Goal: Find specific page/section: Find specific page/section

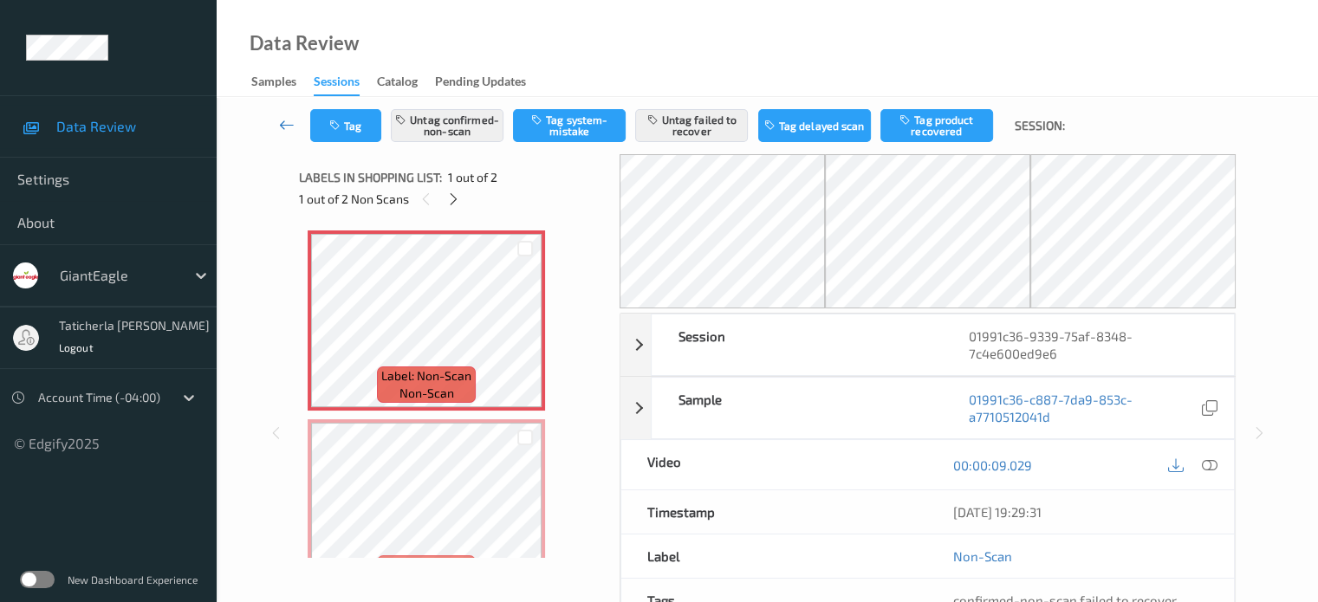
click at [291, 120] on icon at bounding box center [287, 124] width 16 height 17
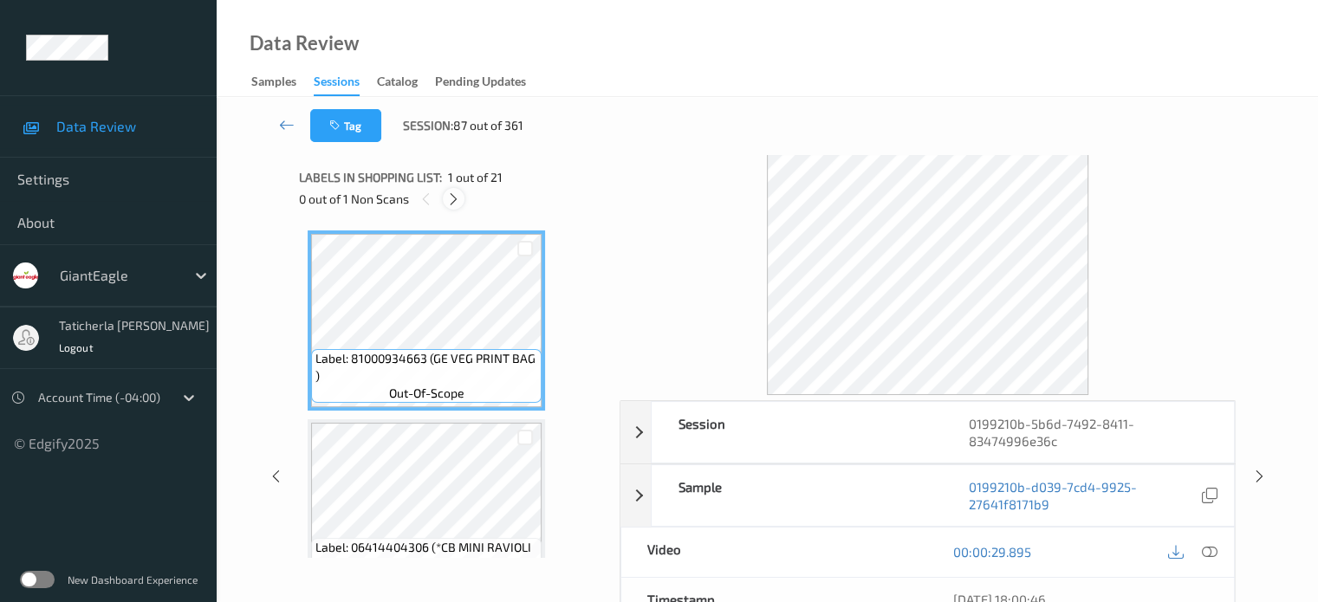
click at [455, 197] on icon at bounding box center [453, 199] width 15 height 16
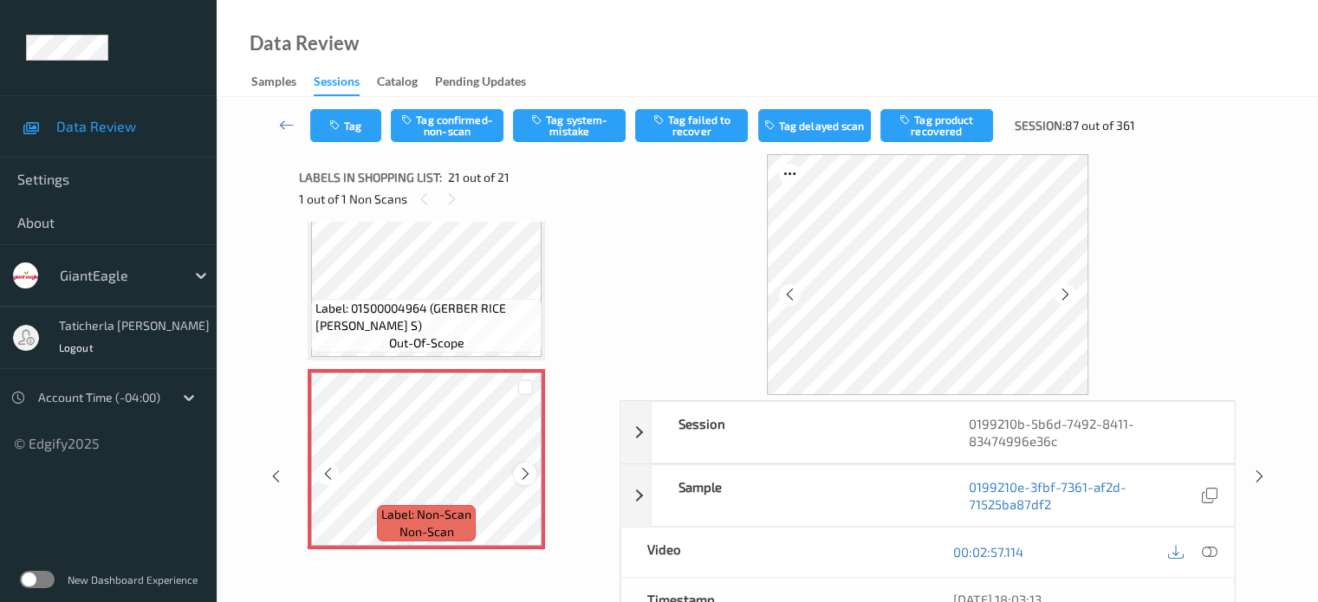
click at [532, 476] on icon at bounding box center [525, 474] width 15 height 16
click at [1208, 548] on icon at bounding box center [1209, 552] width 16 height 16
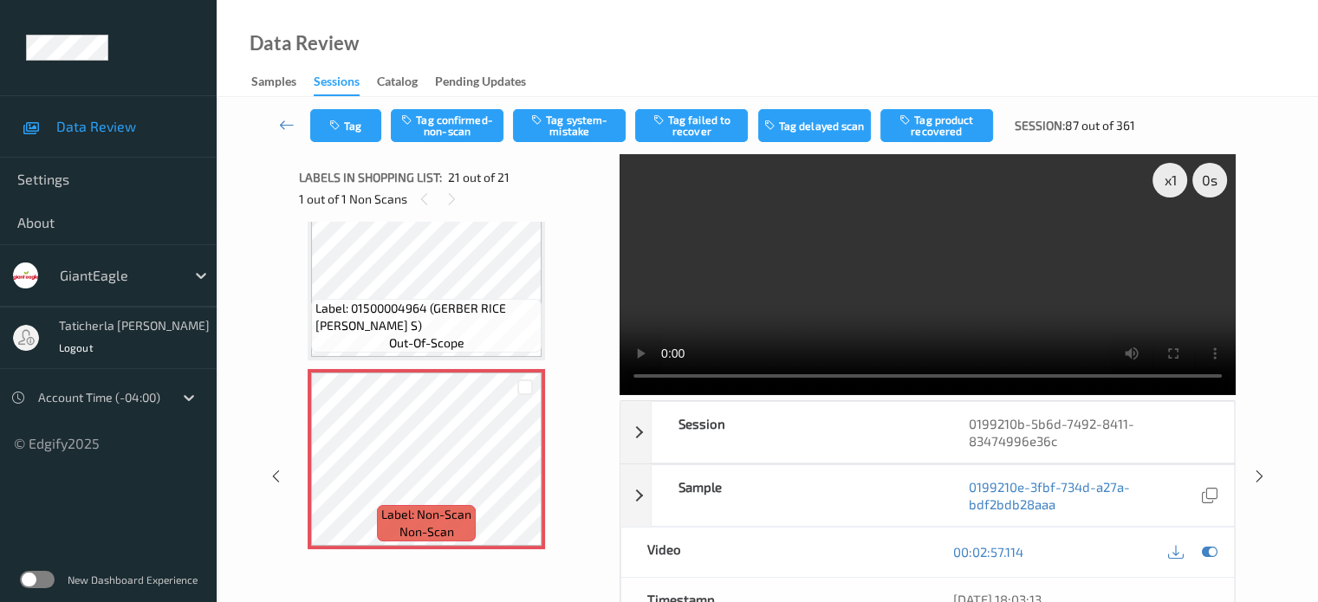
scroll to position [3492, 0]
